Goal: Information Seeking & Learning: Learn about a topic

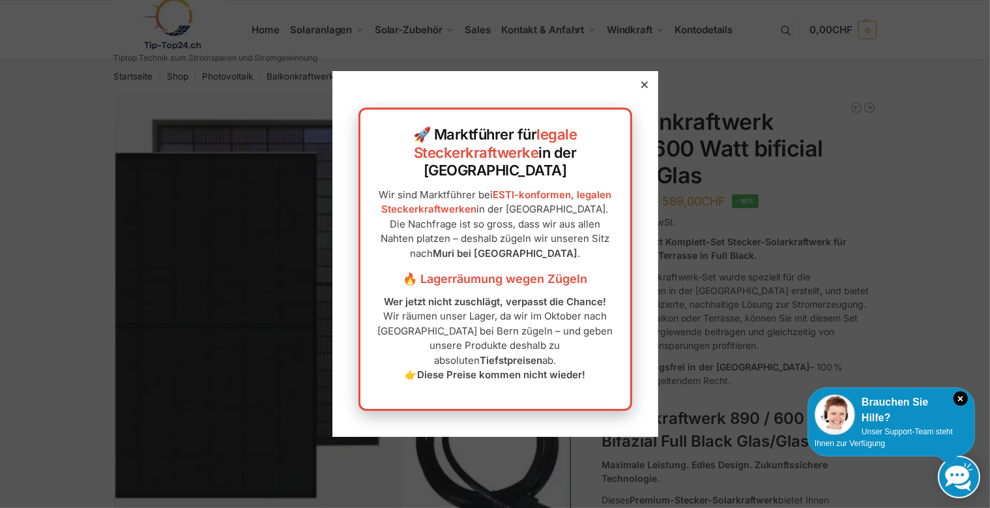
click at [641, 88] on icon at bounding box center [644, 84] width 7 height 7
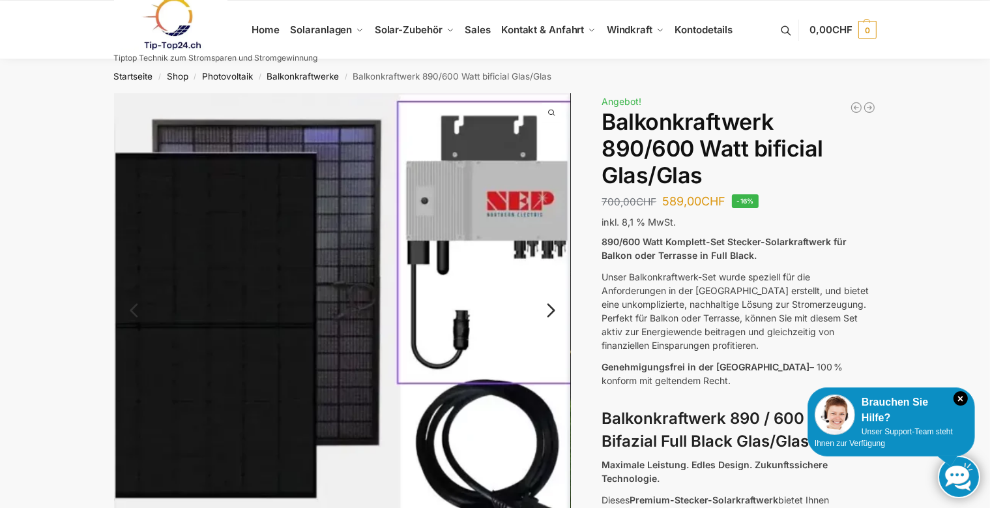
click at [553, 311] on link "Next" at bounding box center [549, 316] width 44 height 13
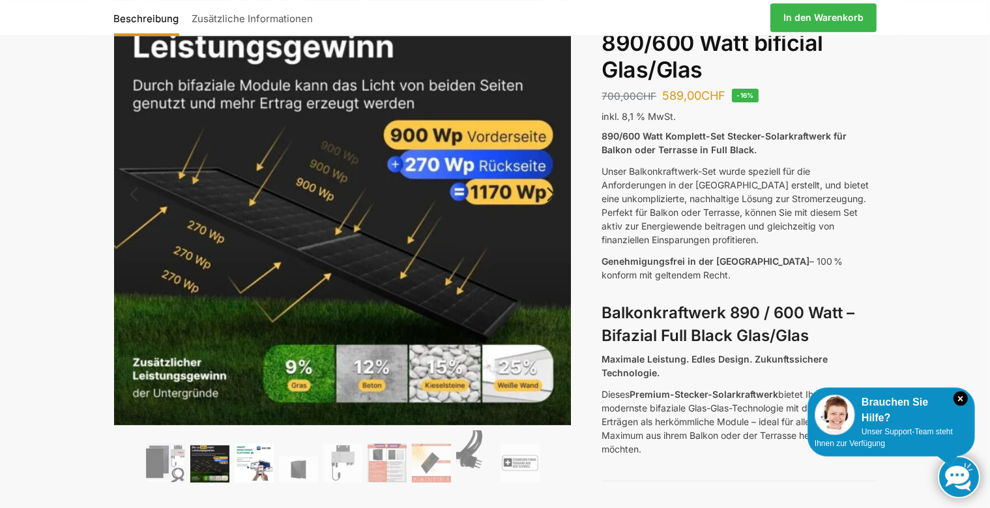
scroll to position [137, 0]
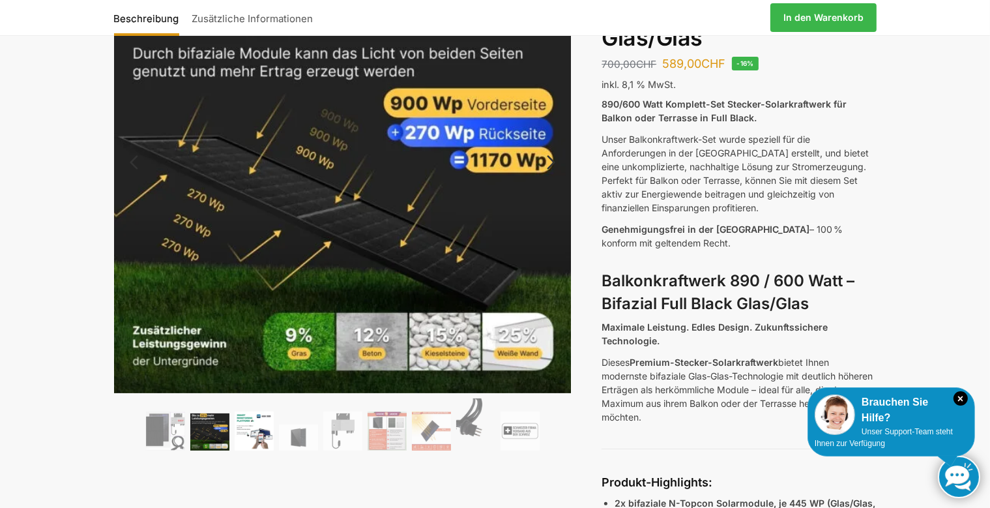
click at [257, 435] on img at bounding box center [254, 430] width 39 height 39
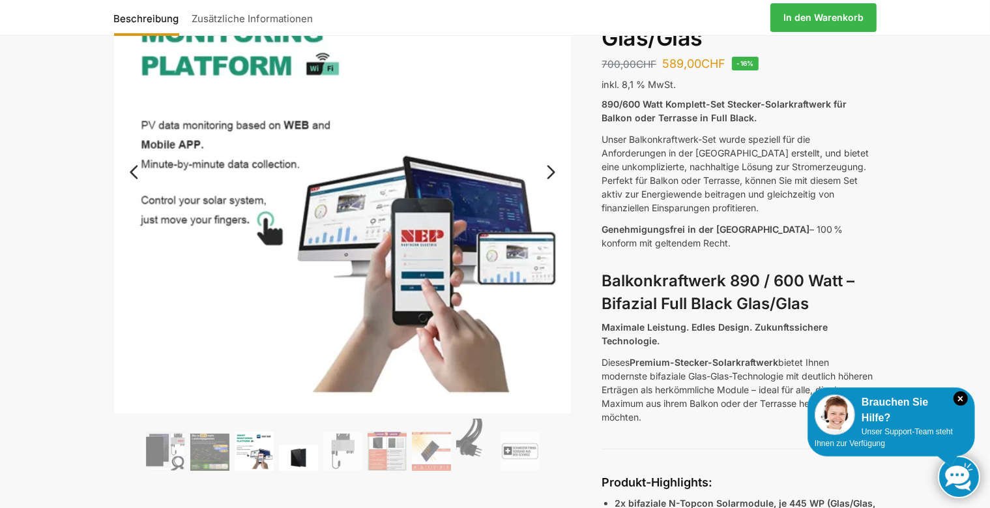
click at [292, 461] on img at bounding box center [298, 457] width 39 height 26
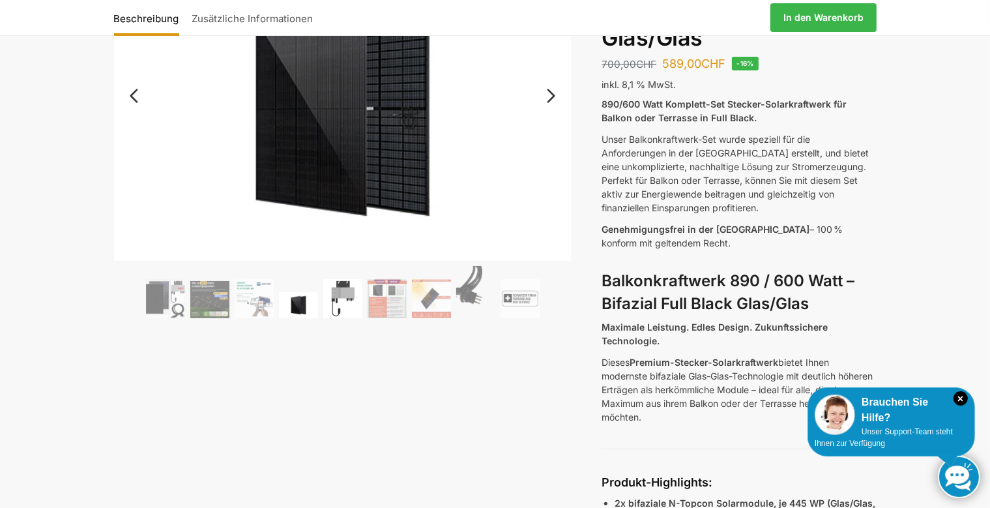
click at [340, 309] on img at bounding box center [342, 298] width 39 height 39
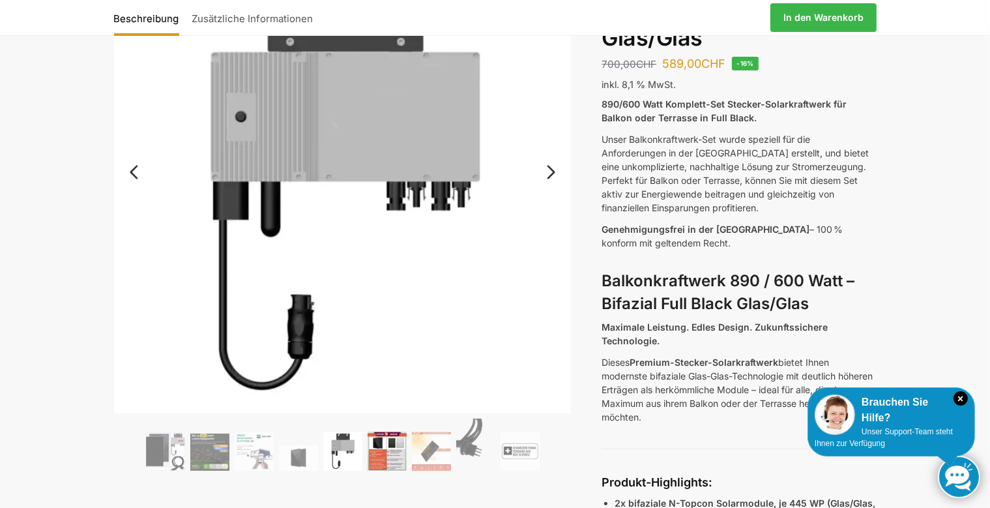
click at [390, 446] on img at bounding box center [387, 450] width 39 height 39
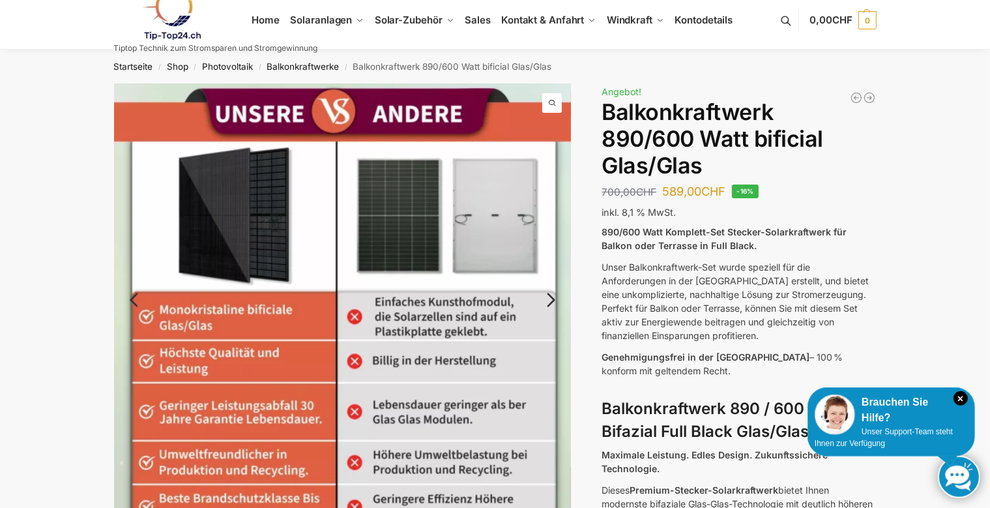
scroll to position [0, 0]
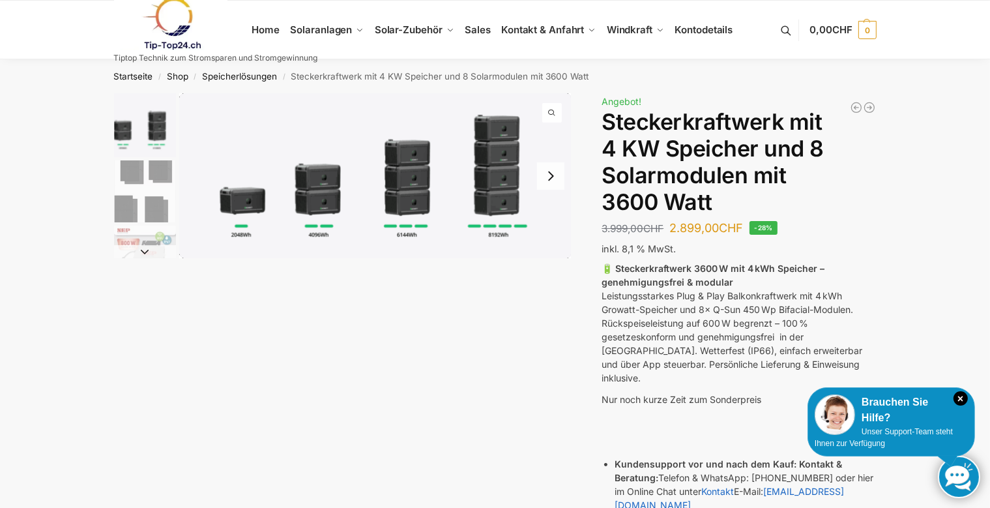
click at [551, 173] on button "Next slide" at bounding box center [550, 175] width 27 height 27
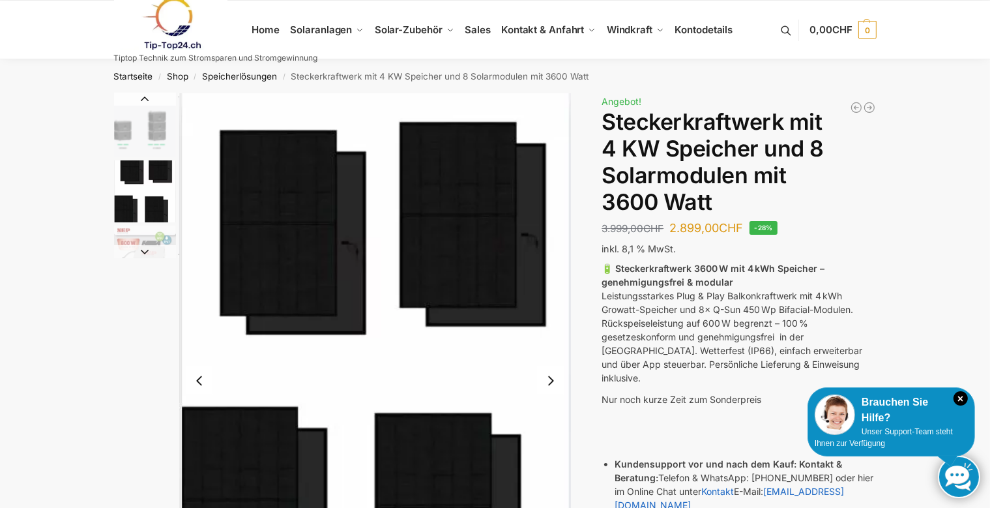
click at [197, 380] on button "Previous slide" at bounding box center [199, 380] width 27 height 27
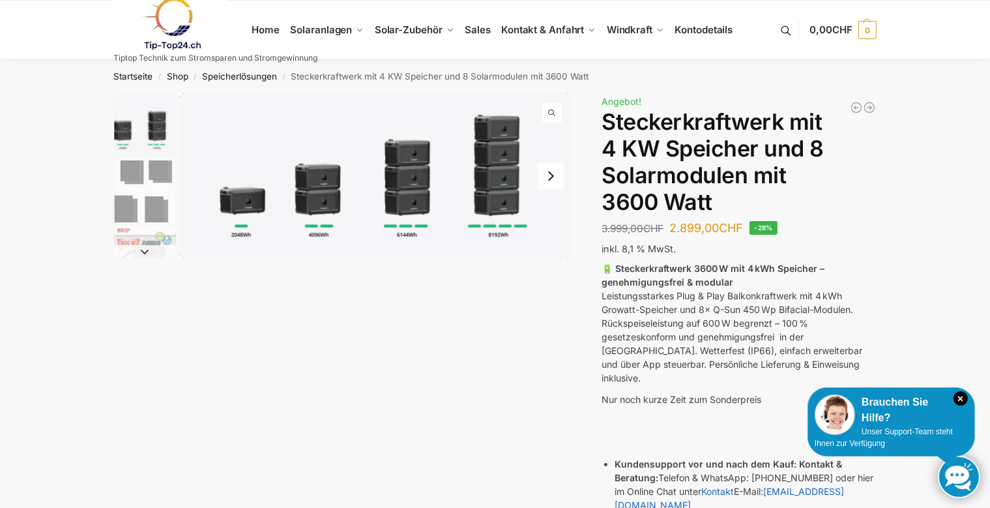
click at [317, 189] on img "1 / 9" at bounding box center [375, 175] width 392 height 165
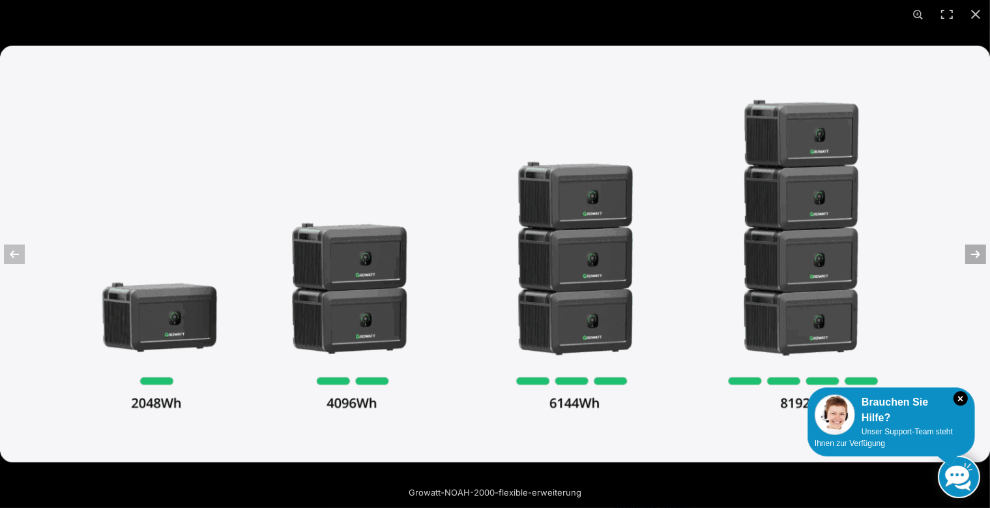
click at [981, 255] on button "Next (arrow right)" at bounding box center [967, 254] width 46 height 65
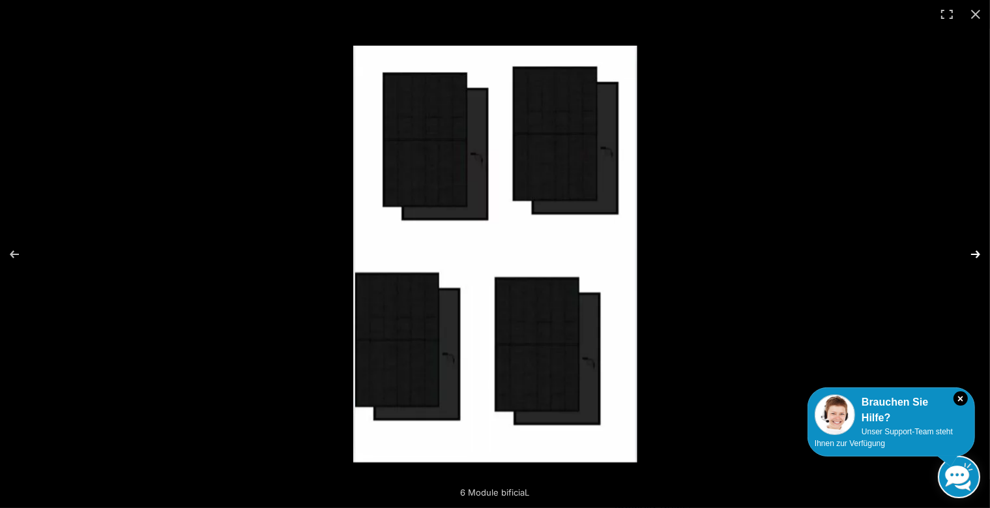
click at [981, 255] on button "Next (arrow right)" at bounding box center [967, 254] width 46 height 65
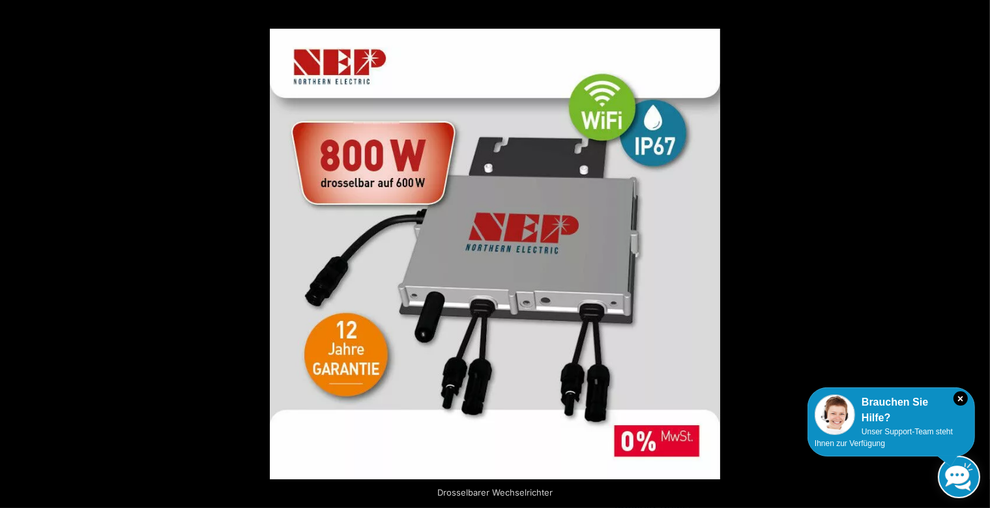
click at [978, 255] on button "Next (arrow right)" at bounding box center [967, 254] width 46 height 65
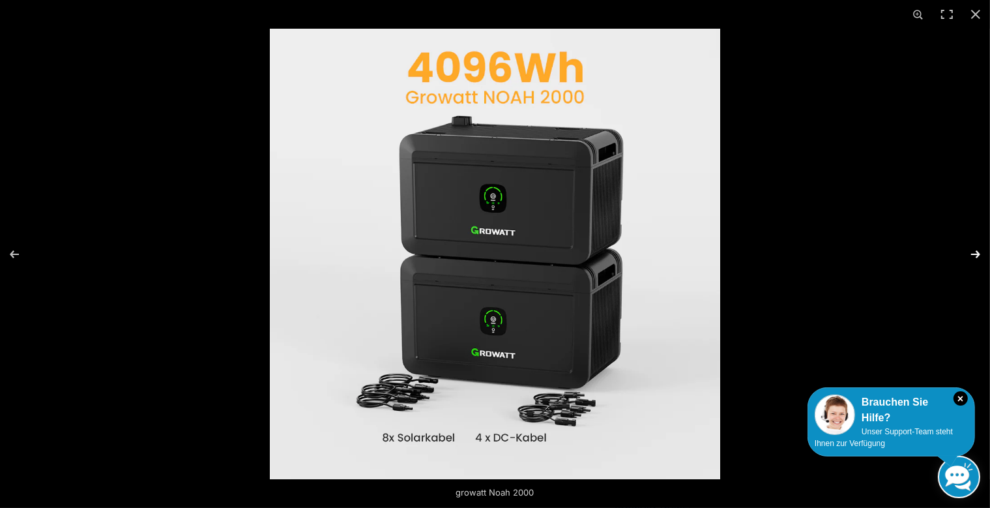
click at [978, 257] on button "Next (arrow right)" at bounding box center [967, 254] width 46 height 65
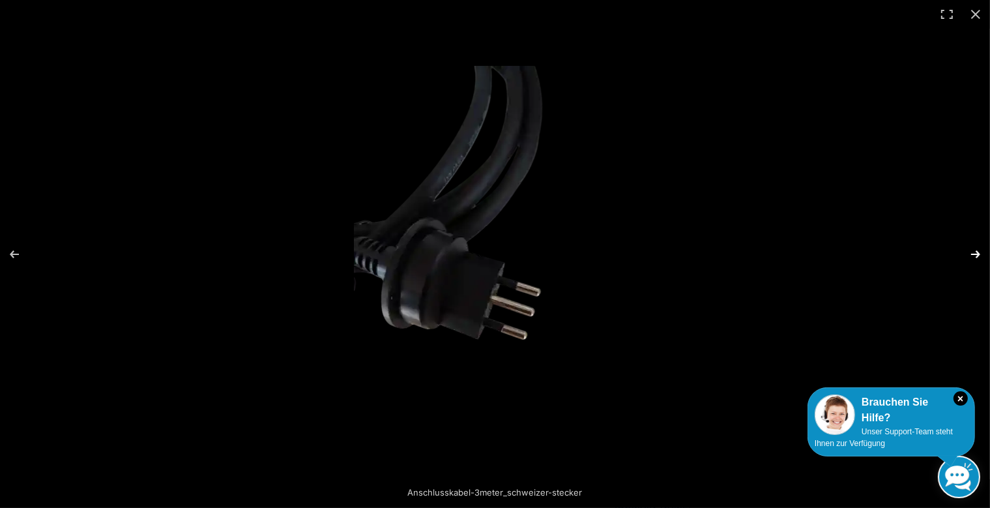
click at [979, 255] on button "Next (arrow right)" at bounding box center [967, 254] width 46 height 65
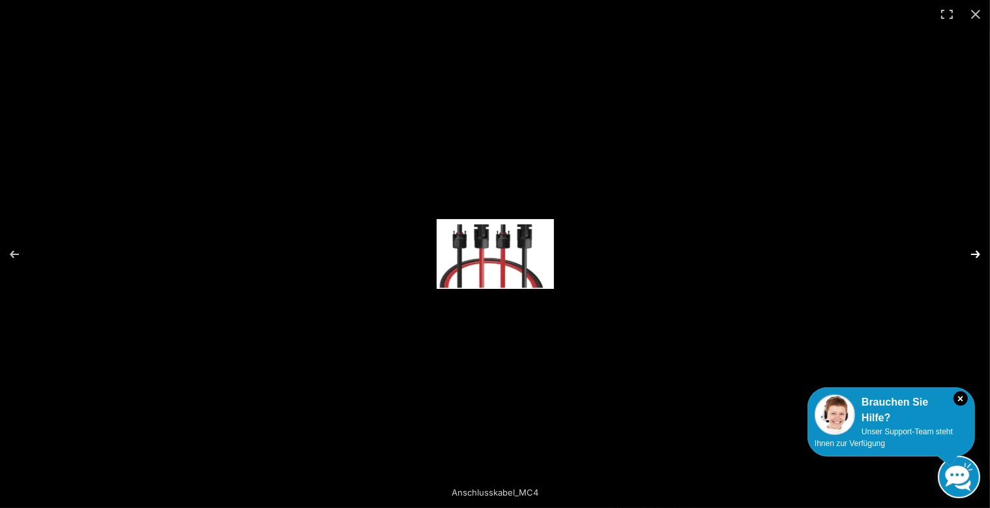
click at [979, 255] on button "Next (arrow right)" at bounding box center [967, 254] width 46 height 65
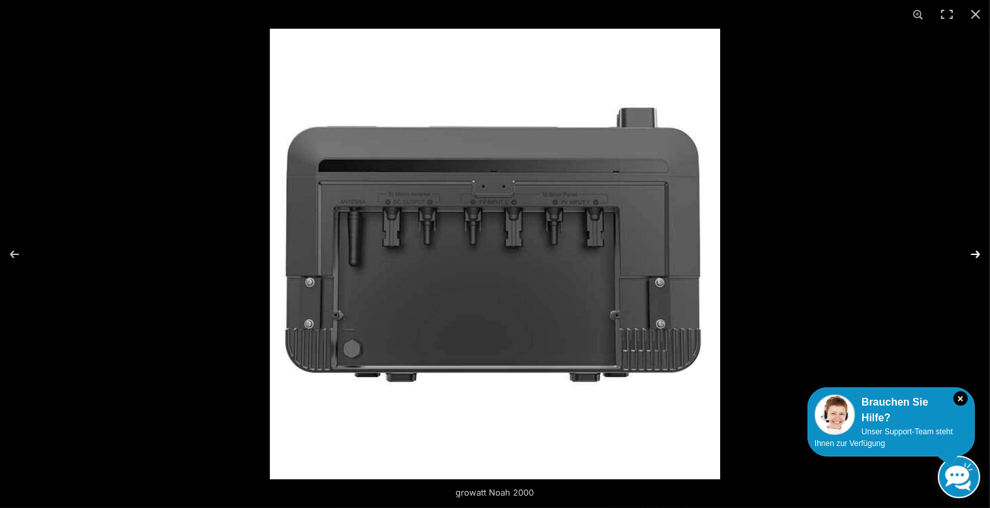
click at [979, 255] on button "Next (arrow right)" at bounding box center [967, 254] width 46 height 65
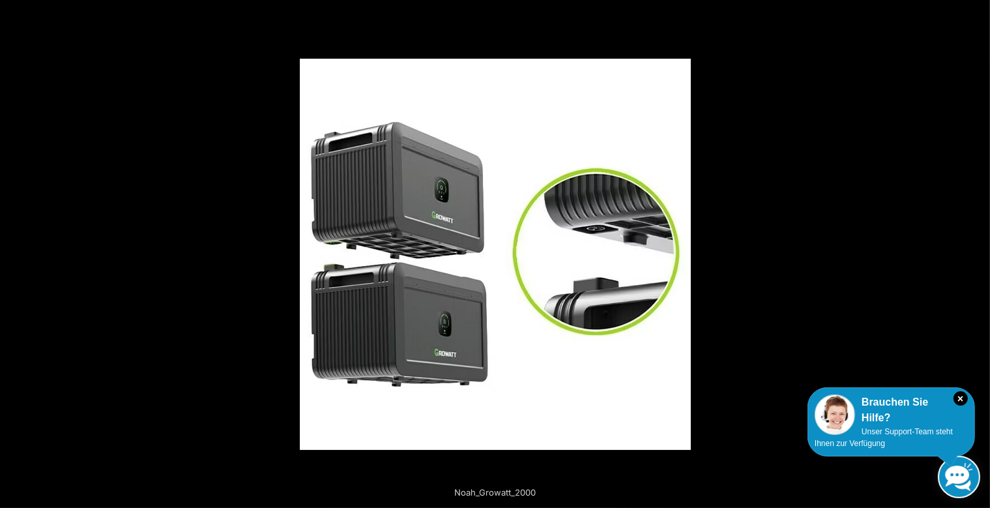
click at [979, 255] on button "Next (arrow right)" at bounding box center [967, 254] width 46 height 65
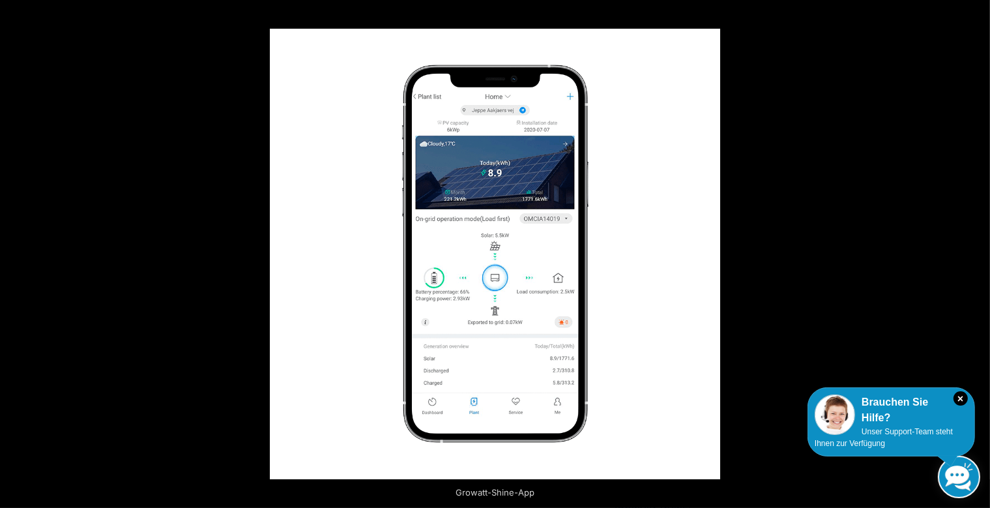
click at [979, 255] on button "Next (arrow right)" at bounding box center [967, 254] width 46 height 65
